Goal: Information Seeking & Learning: Learn about a topic

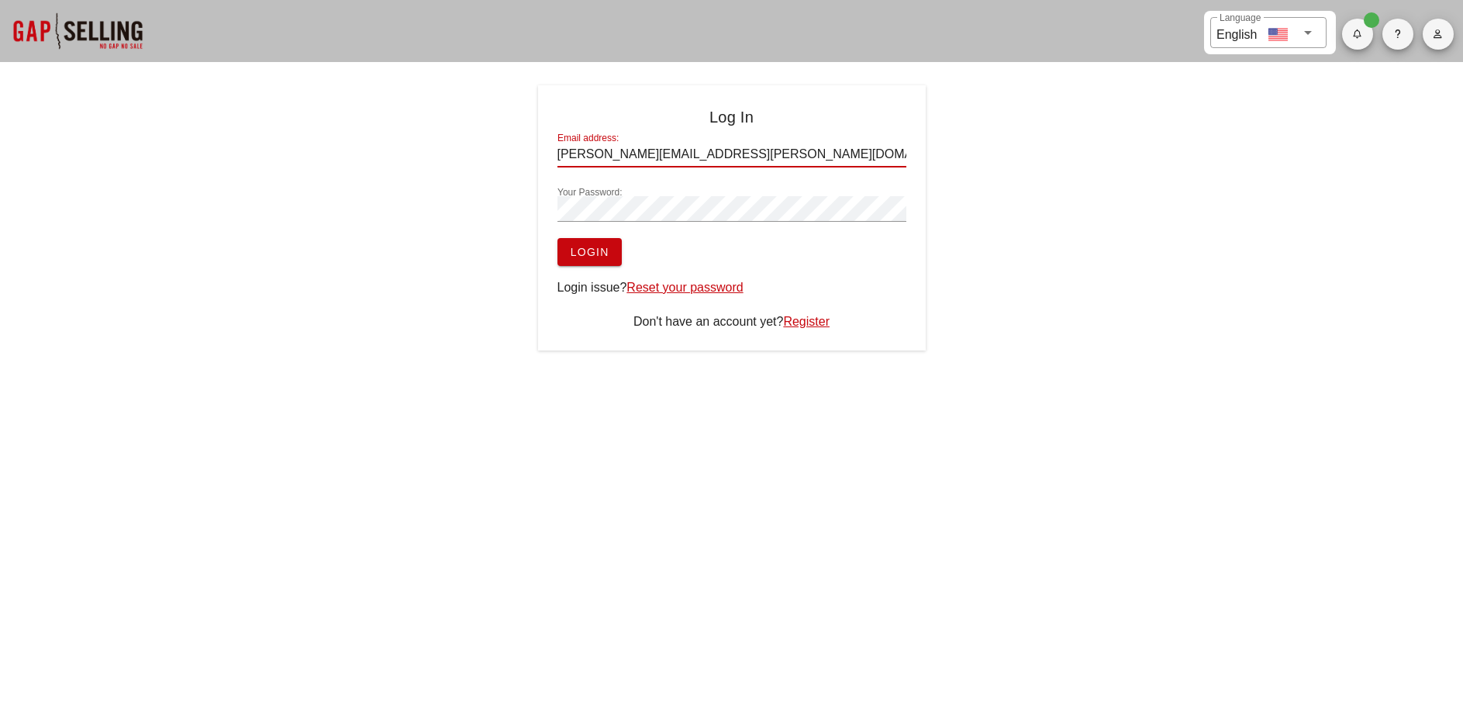
click at [600, 260] on button "Login" at bounding box center [589, 252] width 64 height 28
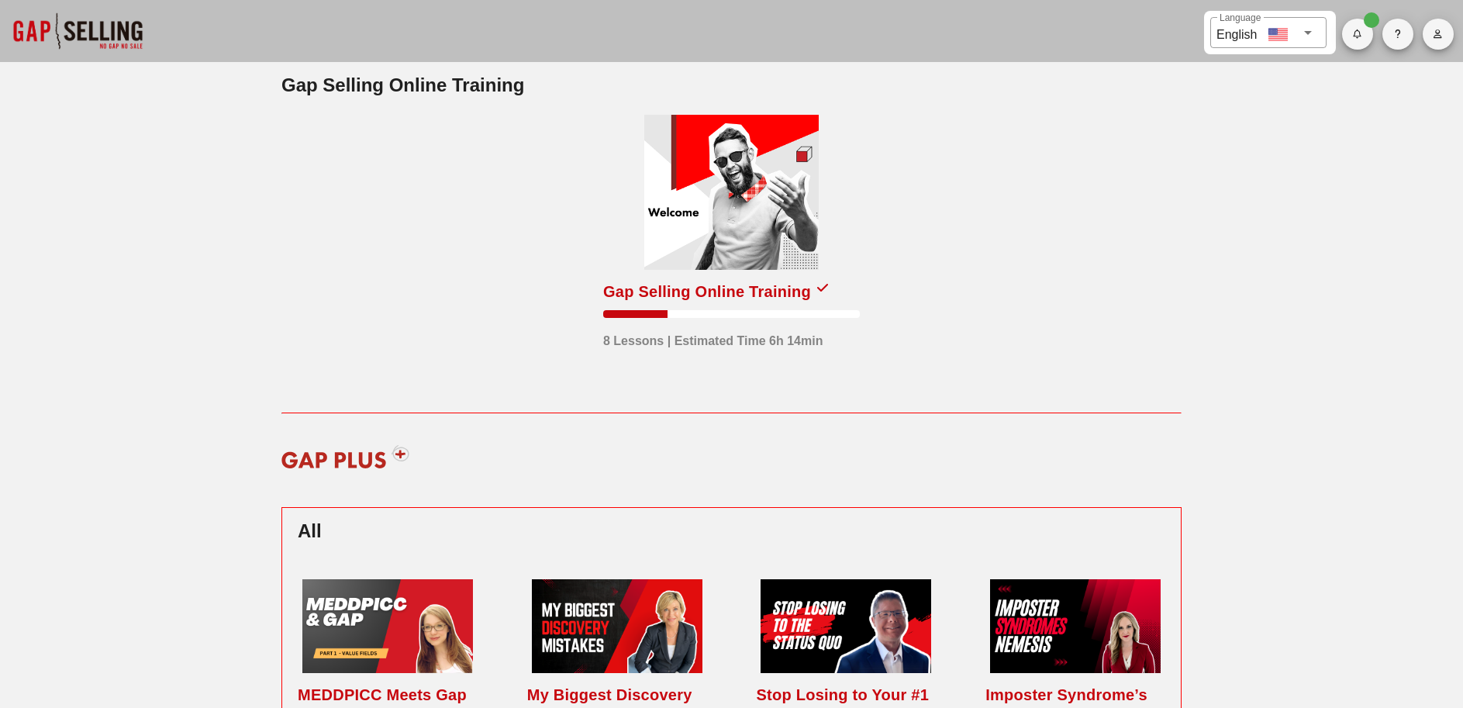
click at [640, 354] on div "Gap Selling Online Training 8 Lessons | Estimated Time 6h 14min" at bounding box center [731, 338] width 257 height 118
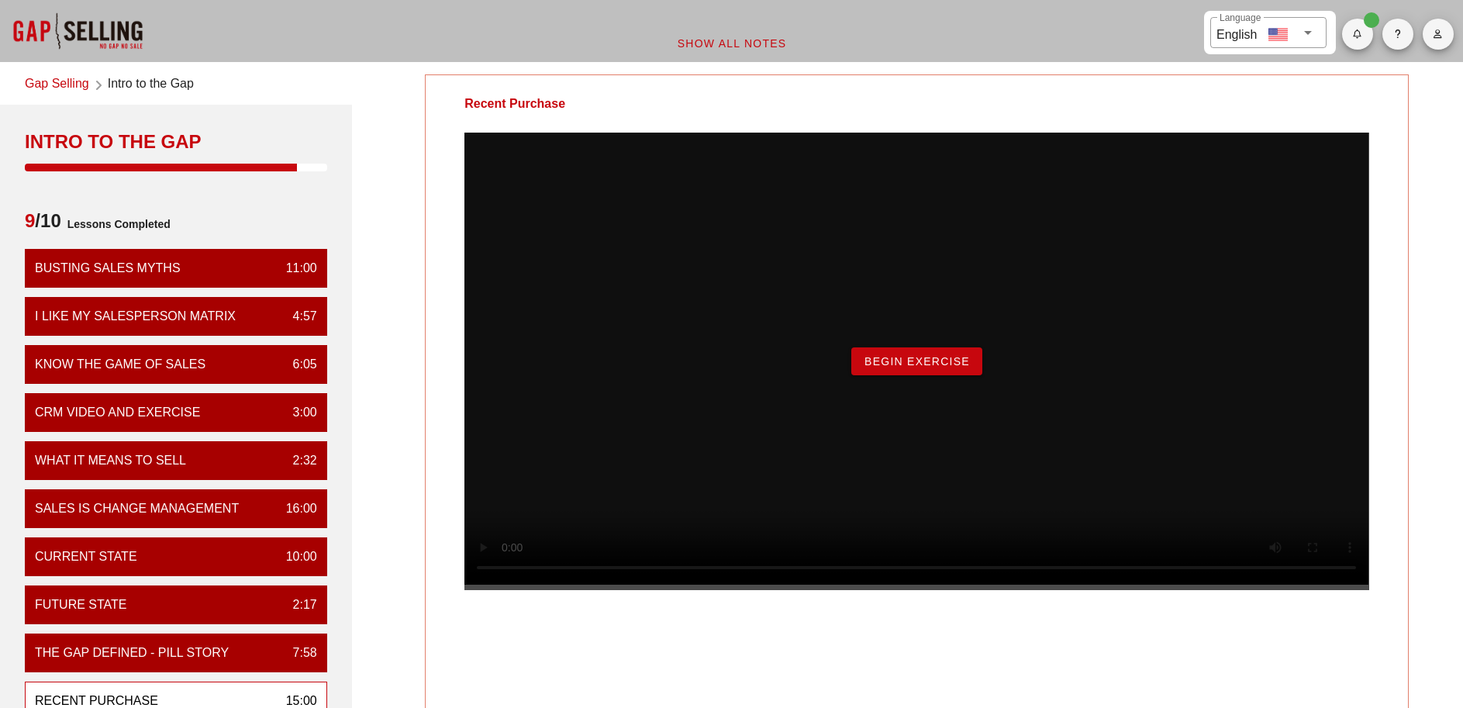
click at [60, 92] on link "Gap Selling" at bounding box center [57, 84] width 64 height 21
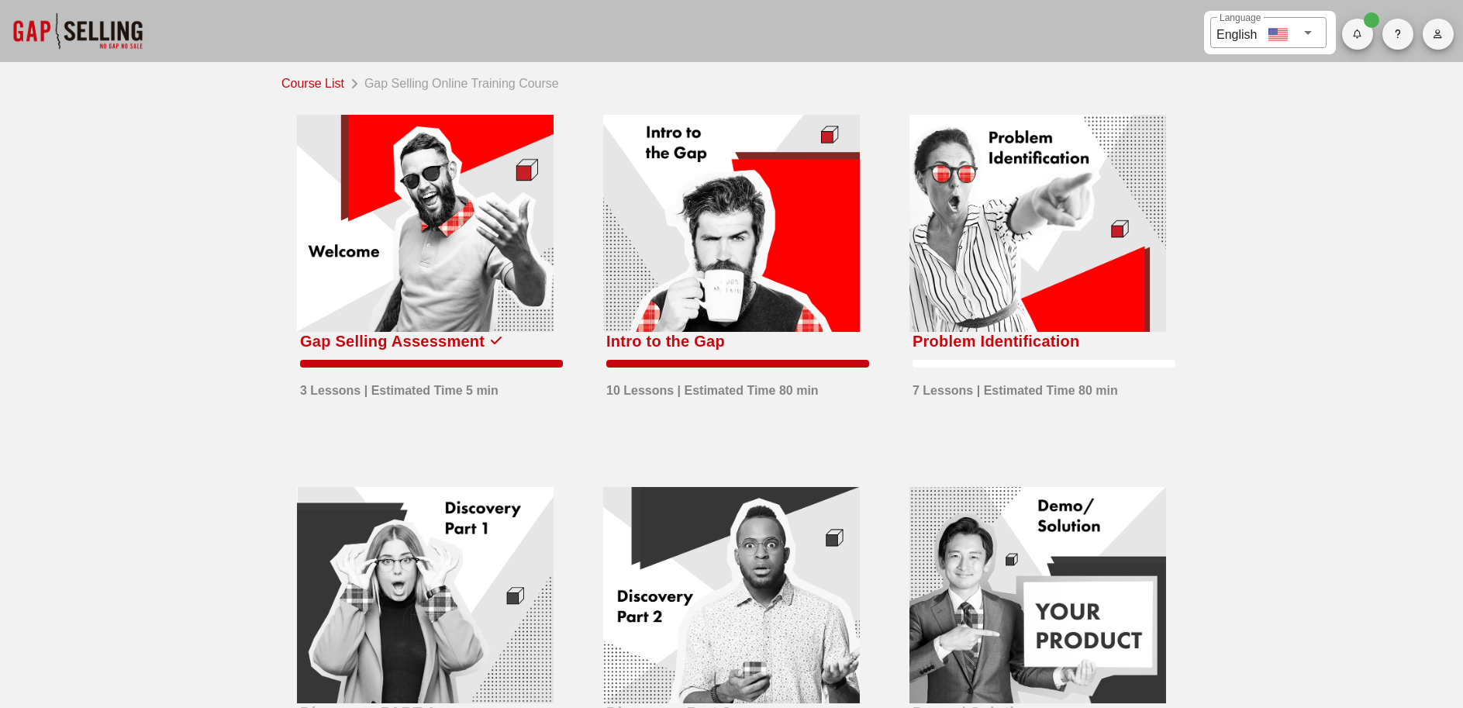
click at [104, 31] on div at bounding box center [77, 31] width 155 height 62
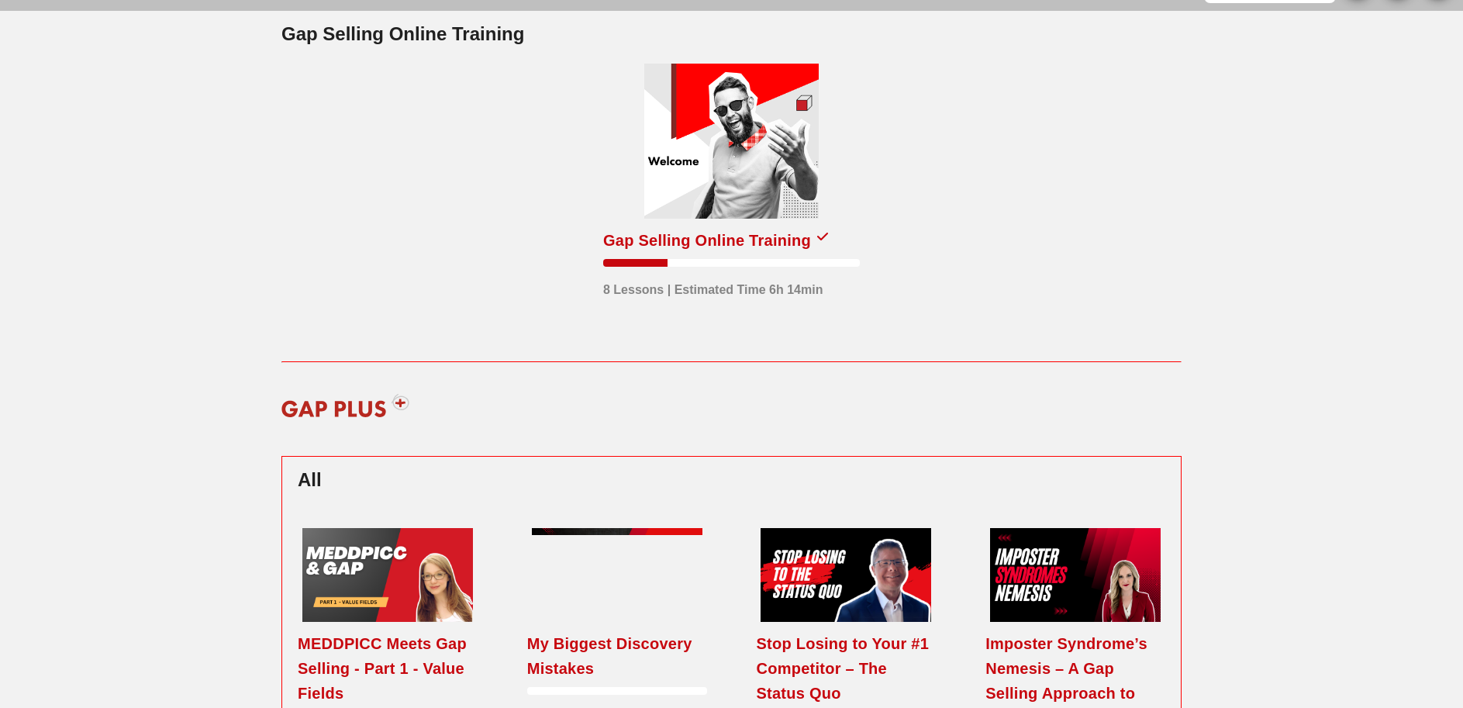
scroll to position [50, 0]
